Goal: Check status

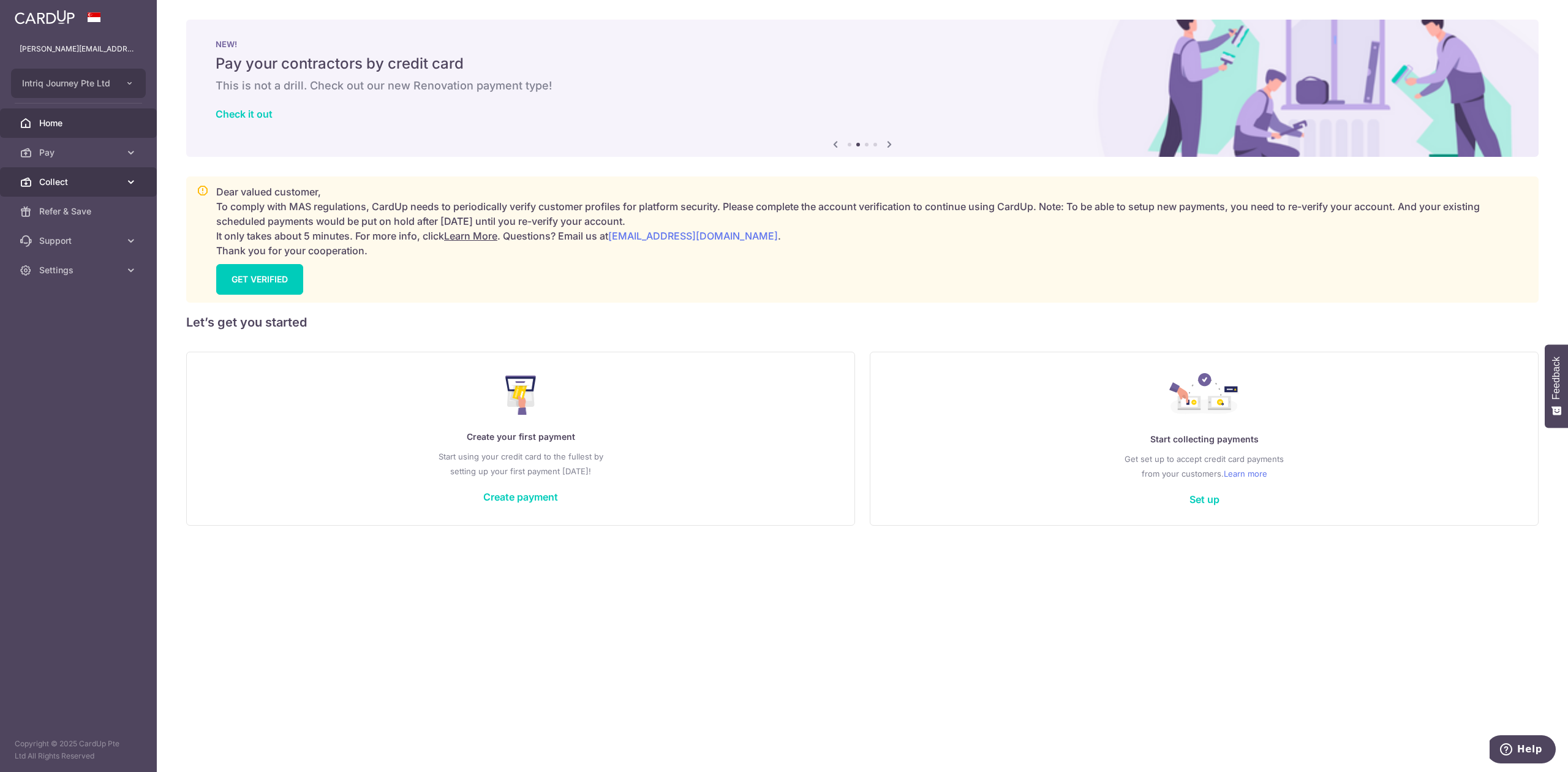
click at [56, 172] on link "Collect" at bounding box center [78, 182] width 157 height 29
click at [62, 191] on link "Collect" at bounding box center [78, 182] width 157 height 29
click at [64, 214] on span "Refer & Save" at bounding box center [80, 212] width 81 height 12
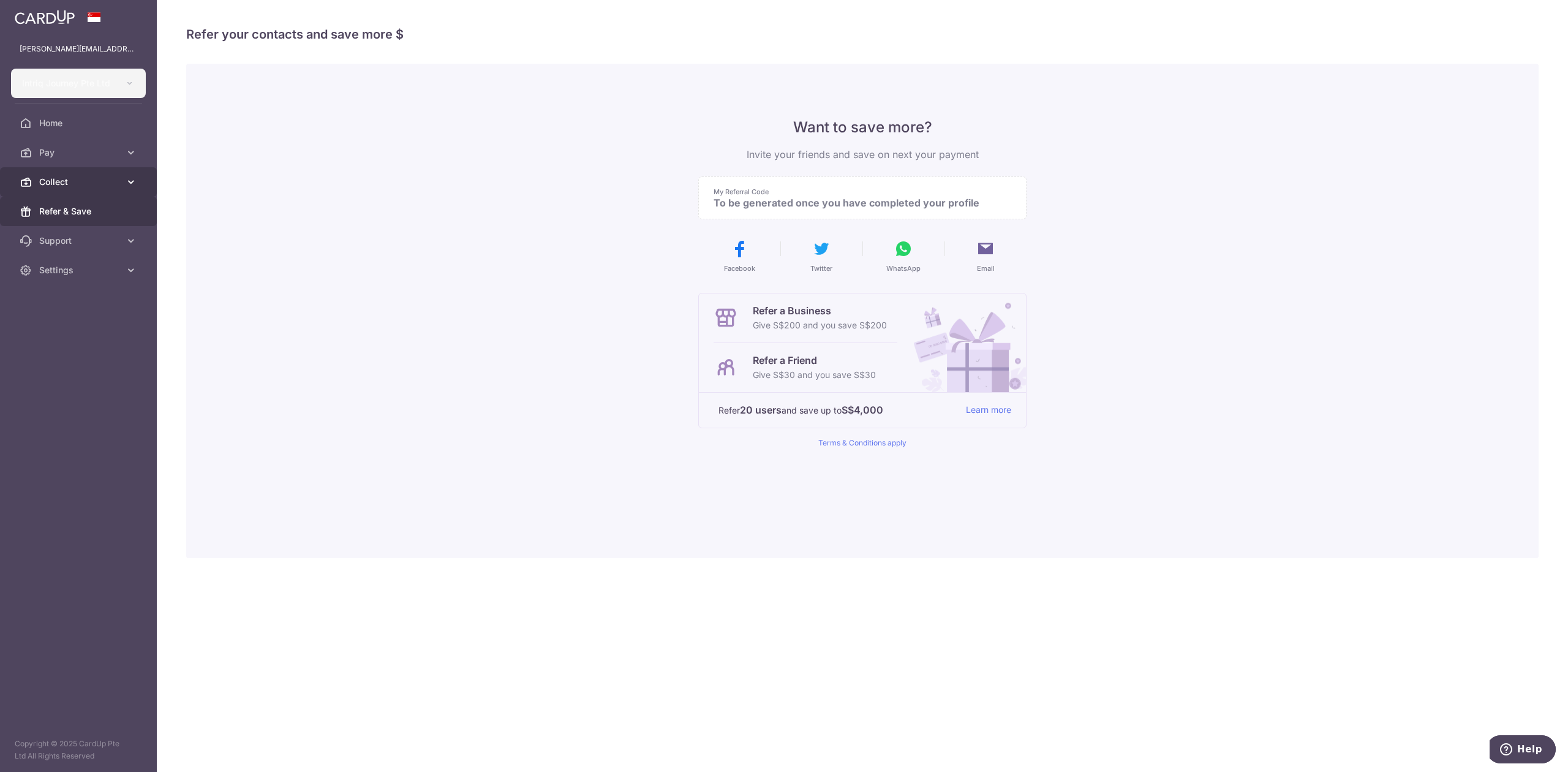
click at [25, 186] on icon at bounding box center [25, 182] width 12 height 12
click at [45, 212] on span "Dashboard" at bounding box center [80, 212] width 81 height 12
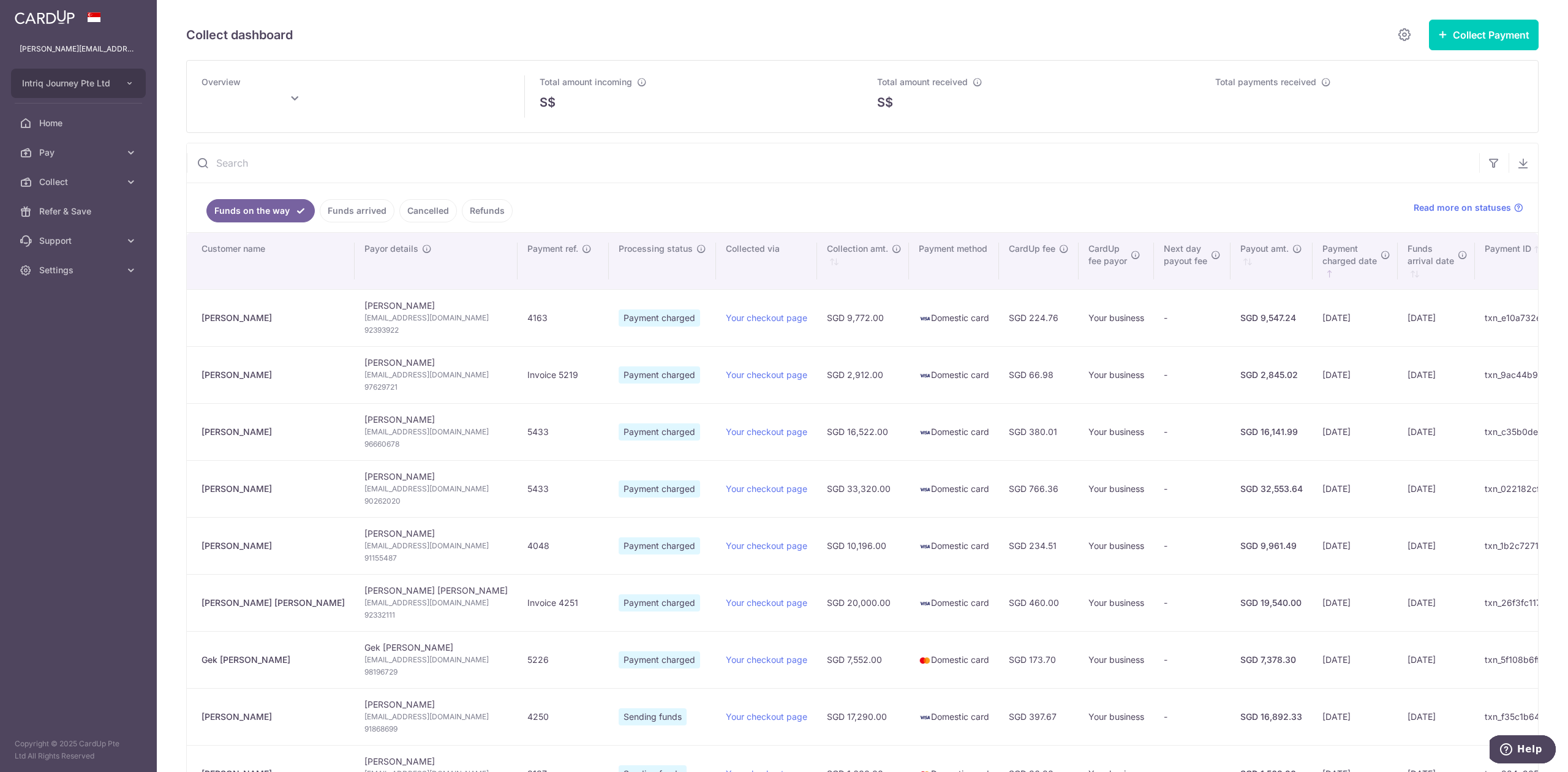
type input "[DATE]"
